Goal: Find specific page/section: Find specific page/section

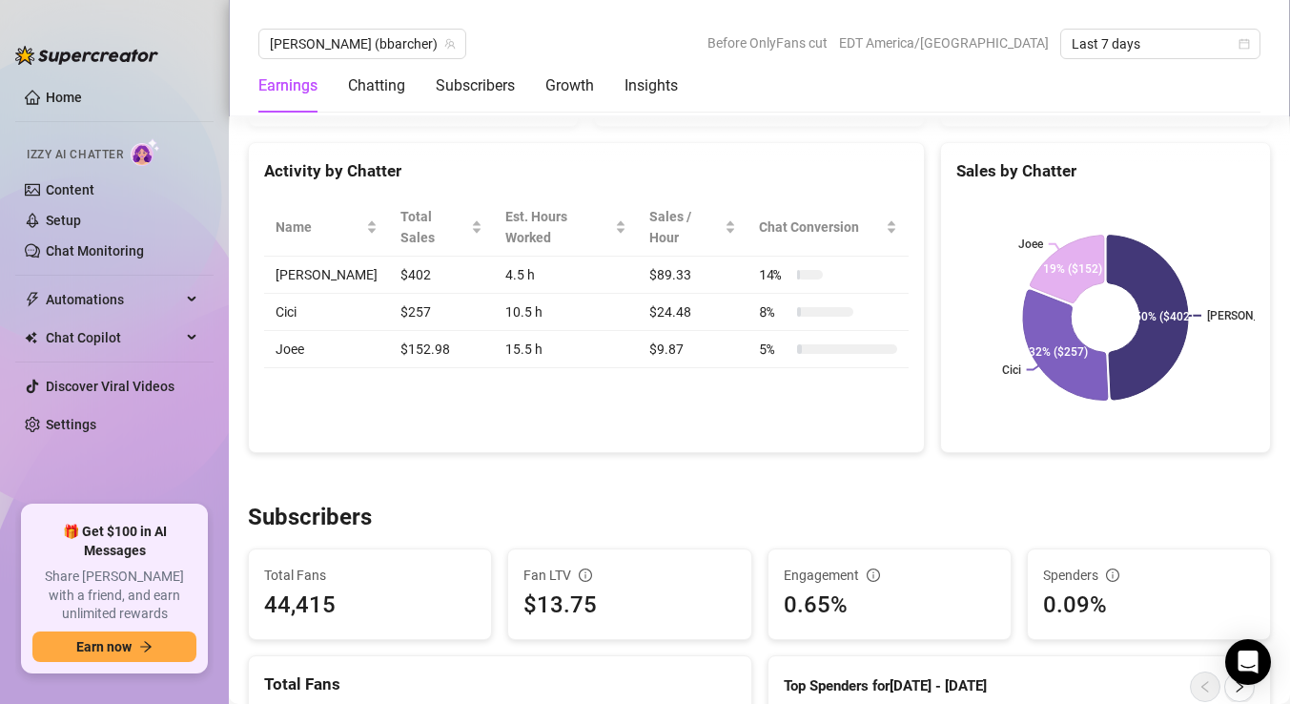
scroll to position [752, 0]
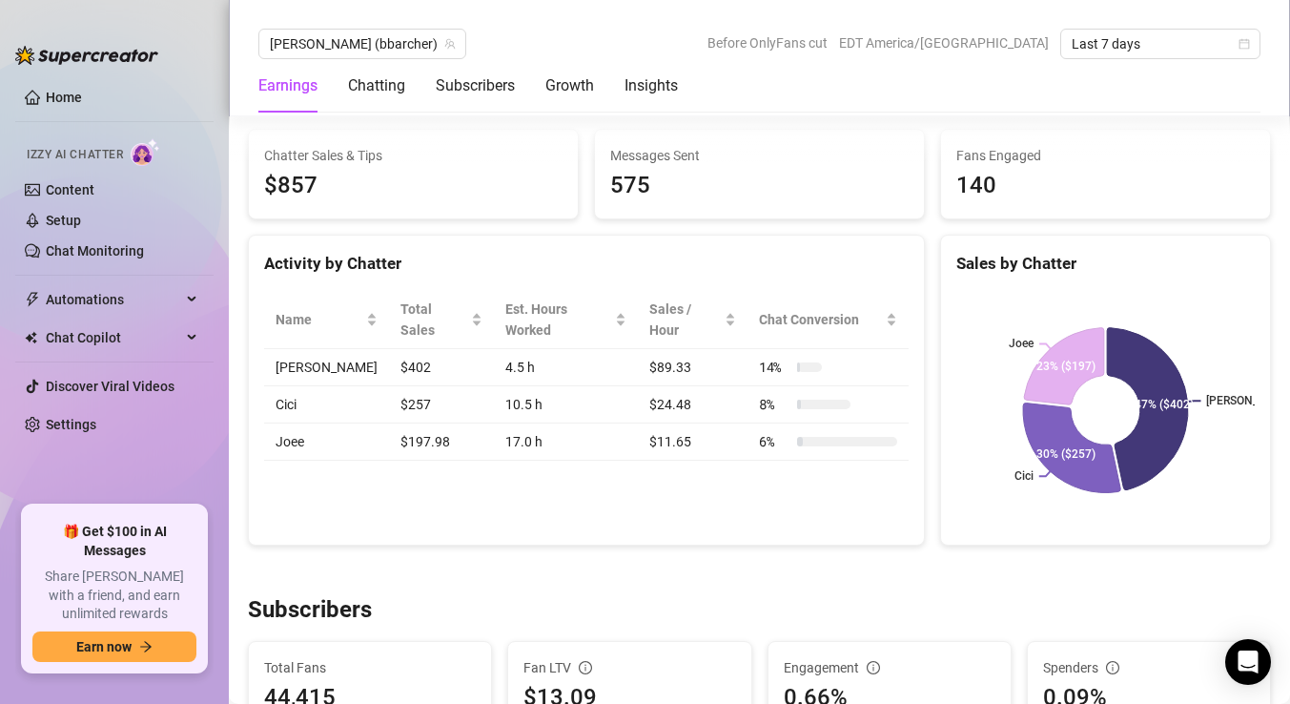
scroll to position [666, 0]
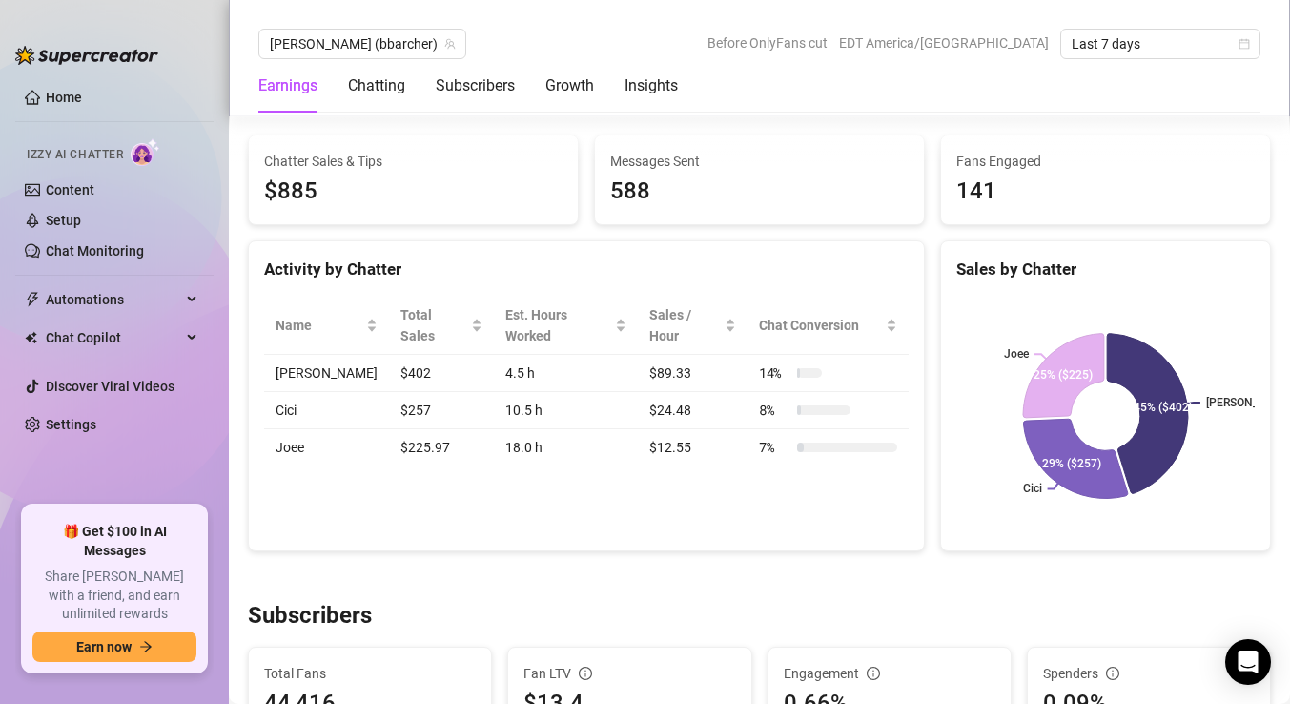
scroll to position [656, 0]
